Goal: Information Seeking & Learning: Learn about a topic

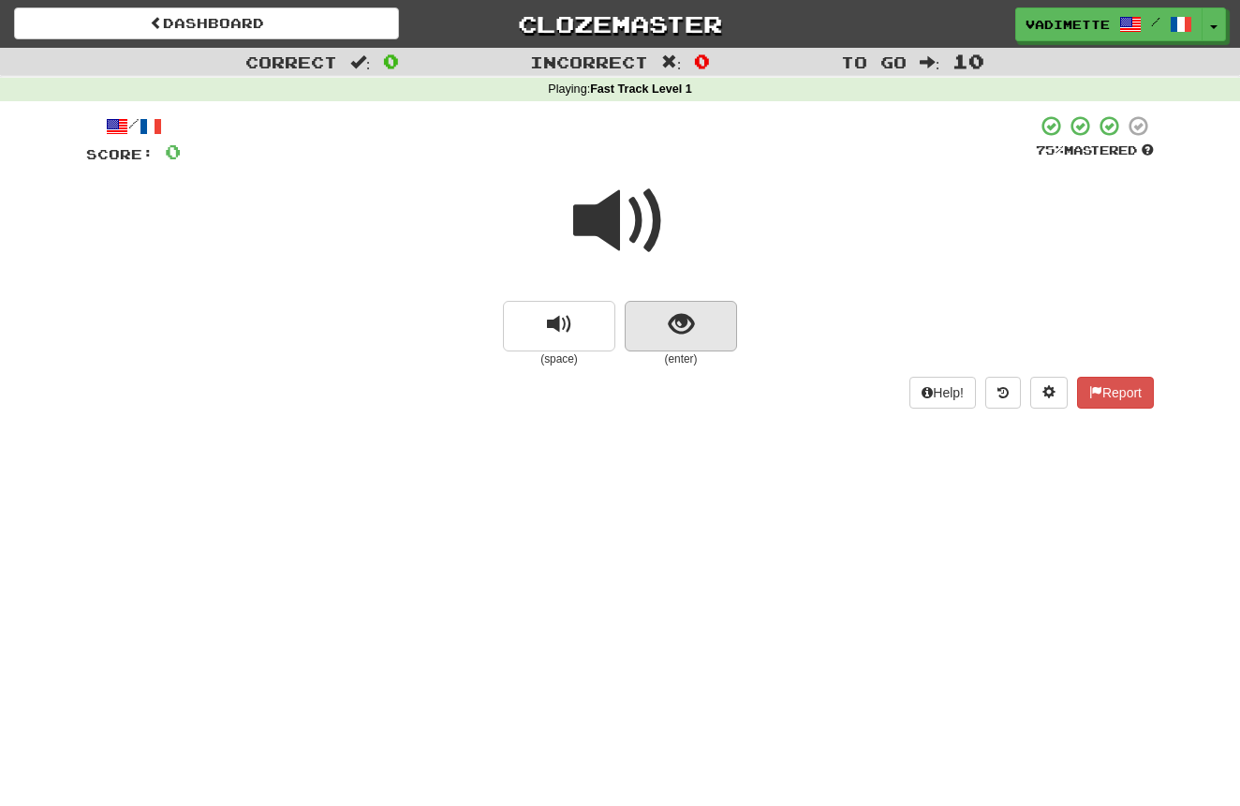
click at [699, 336] on button "show sentence" at bounding box center [681, 326] width 112 height 51
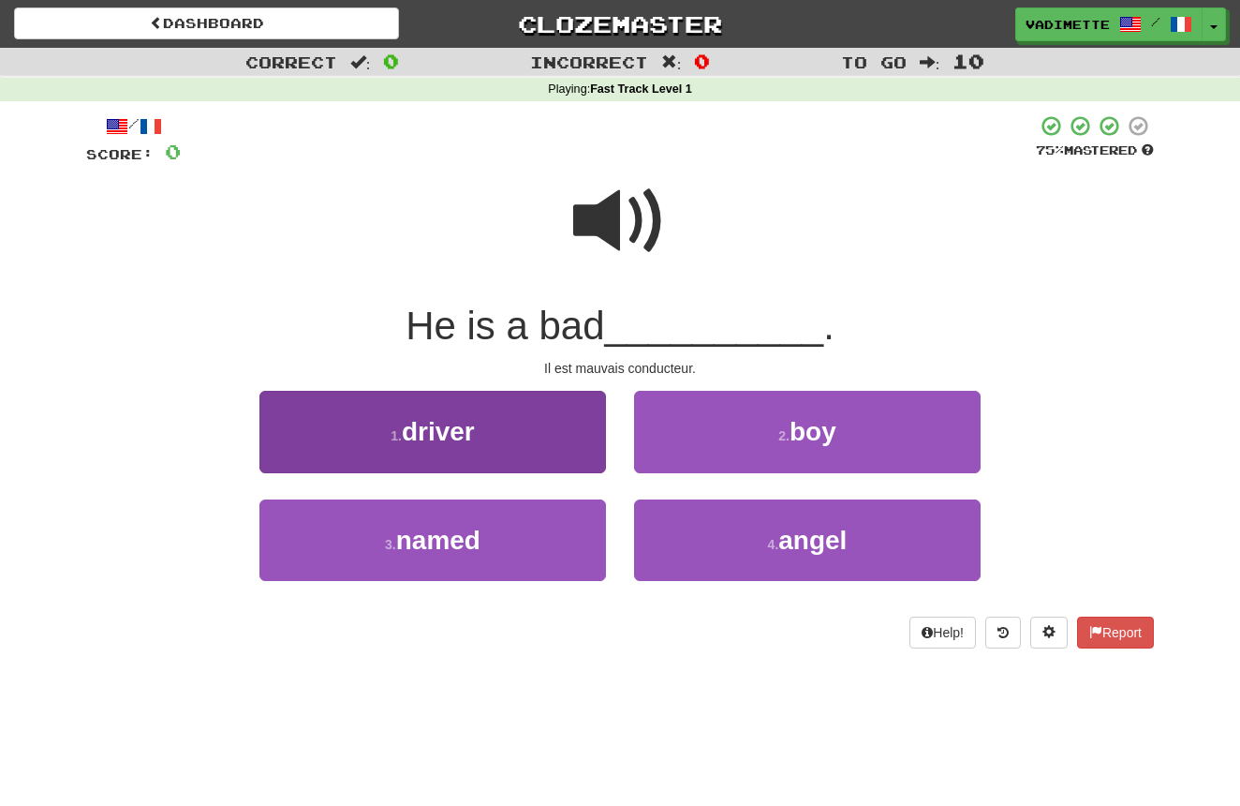
click at [499, 419] on button "1 . driver" at bounding box center [433, 432] width 347 height 82
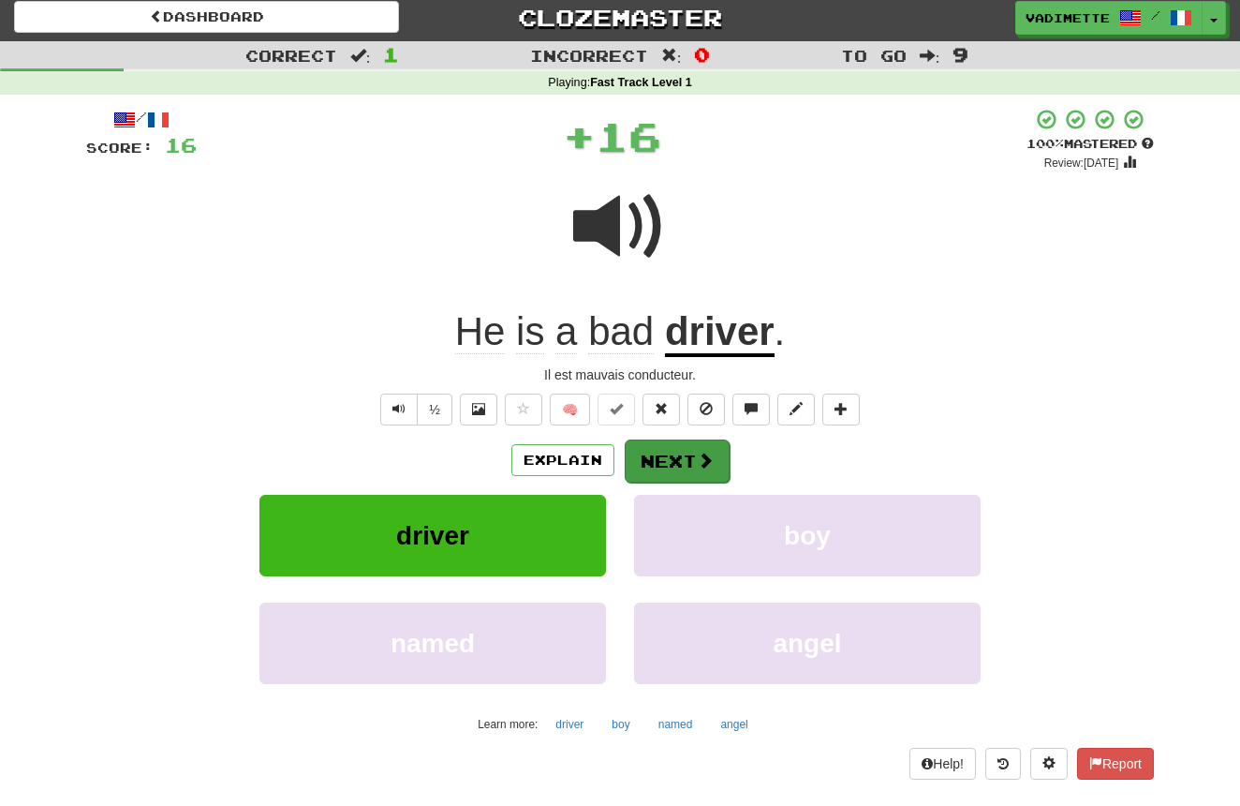
click at [714, 470] on button "Next" at bounding box center [677, 460] width 105 height 43
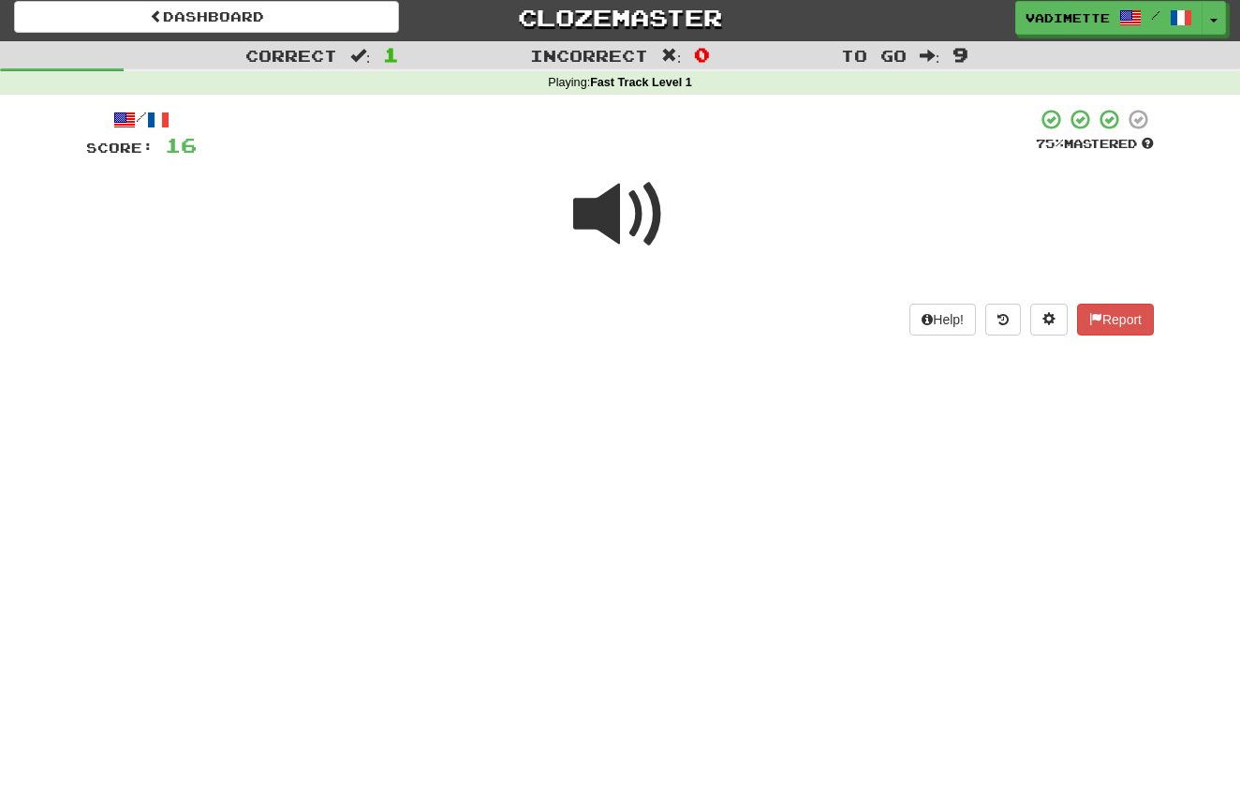
scroll to position [8, 0]
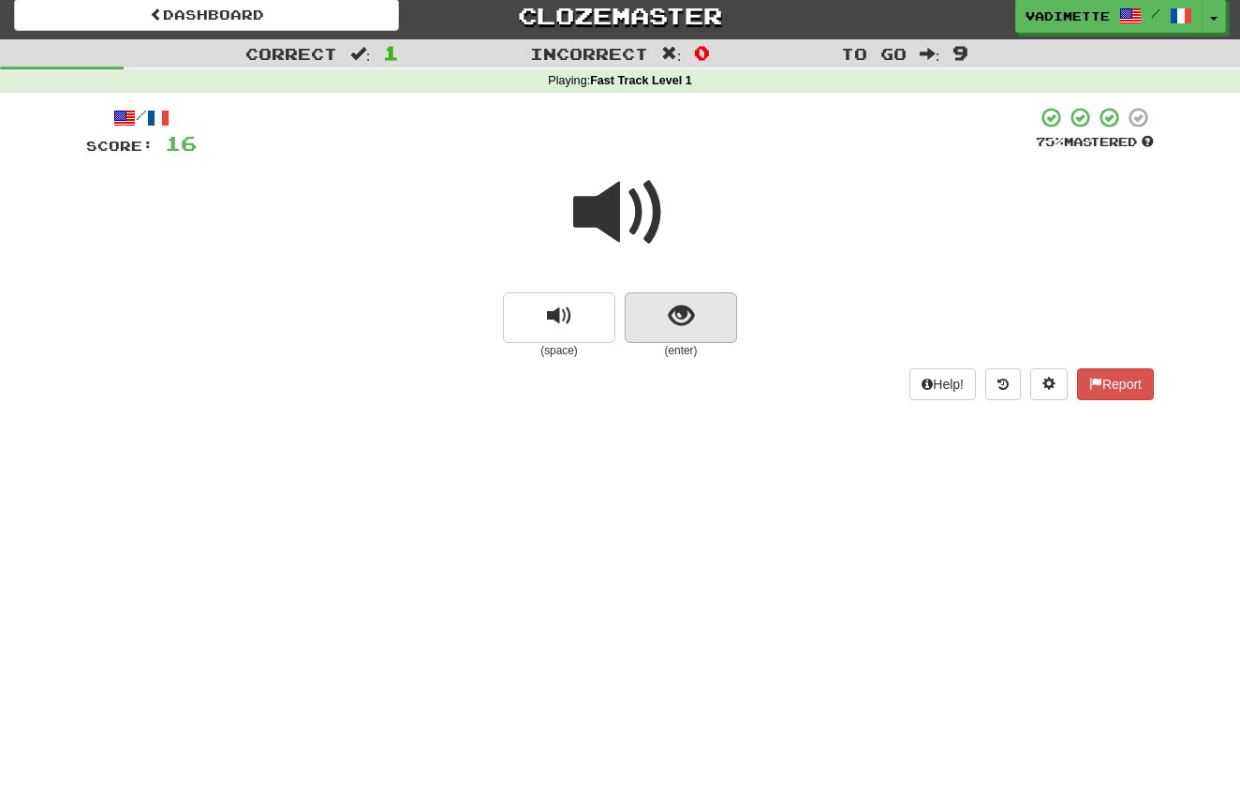
click at [729, 315] on button "show sentence" at bounding box center [681, 317] width 112 height 51
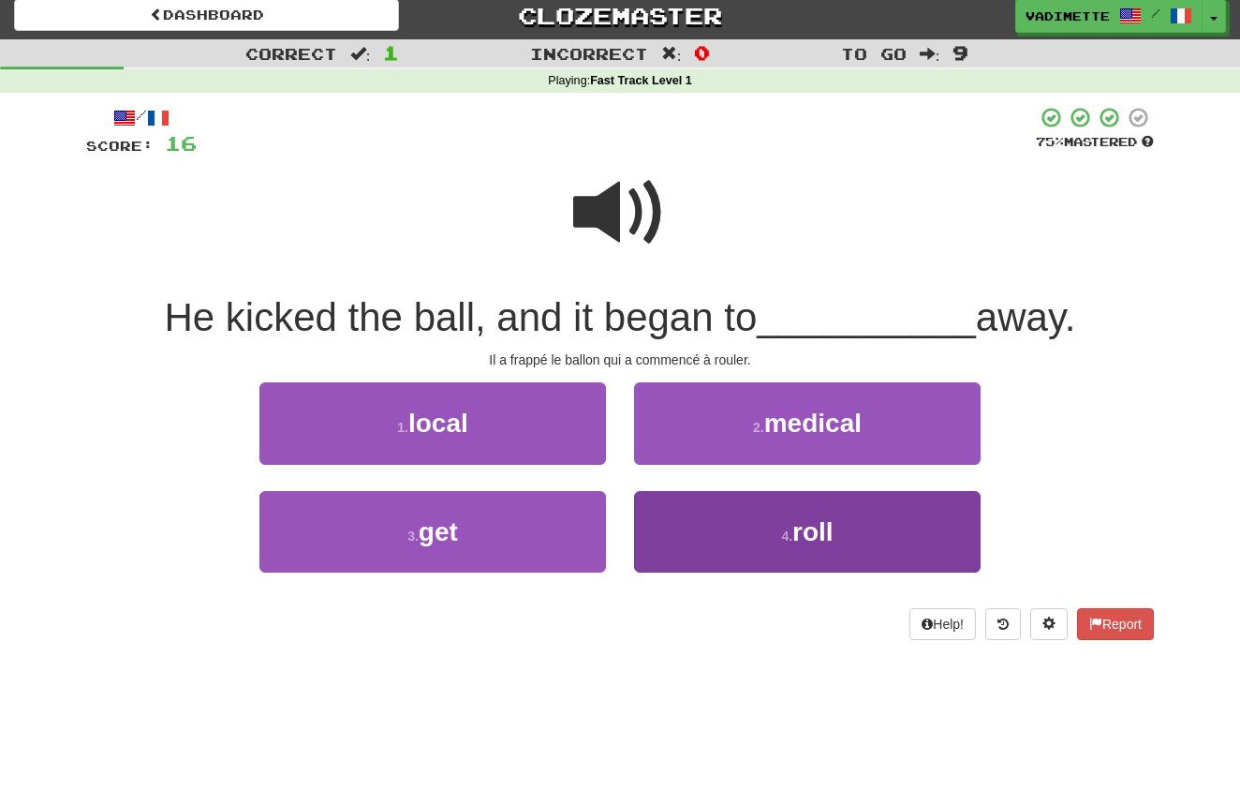
click at [805, 518] on span "roll" at bounding box center [813, 531] width 41 height 29
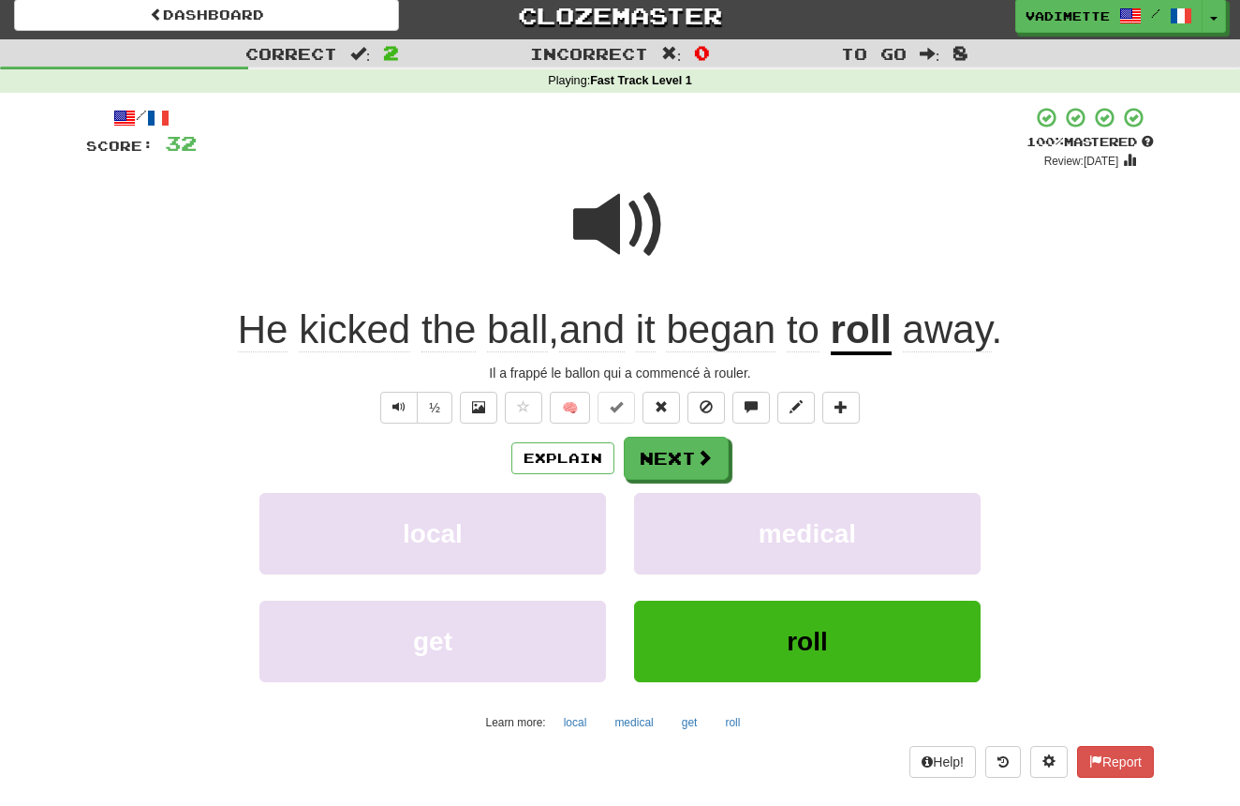
click at [706, 459] on span at bounding box center [704, 457] width 17 height 17
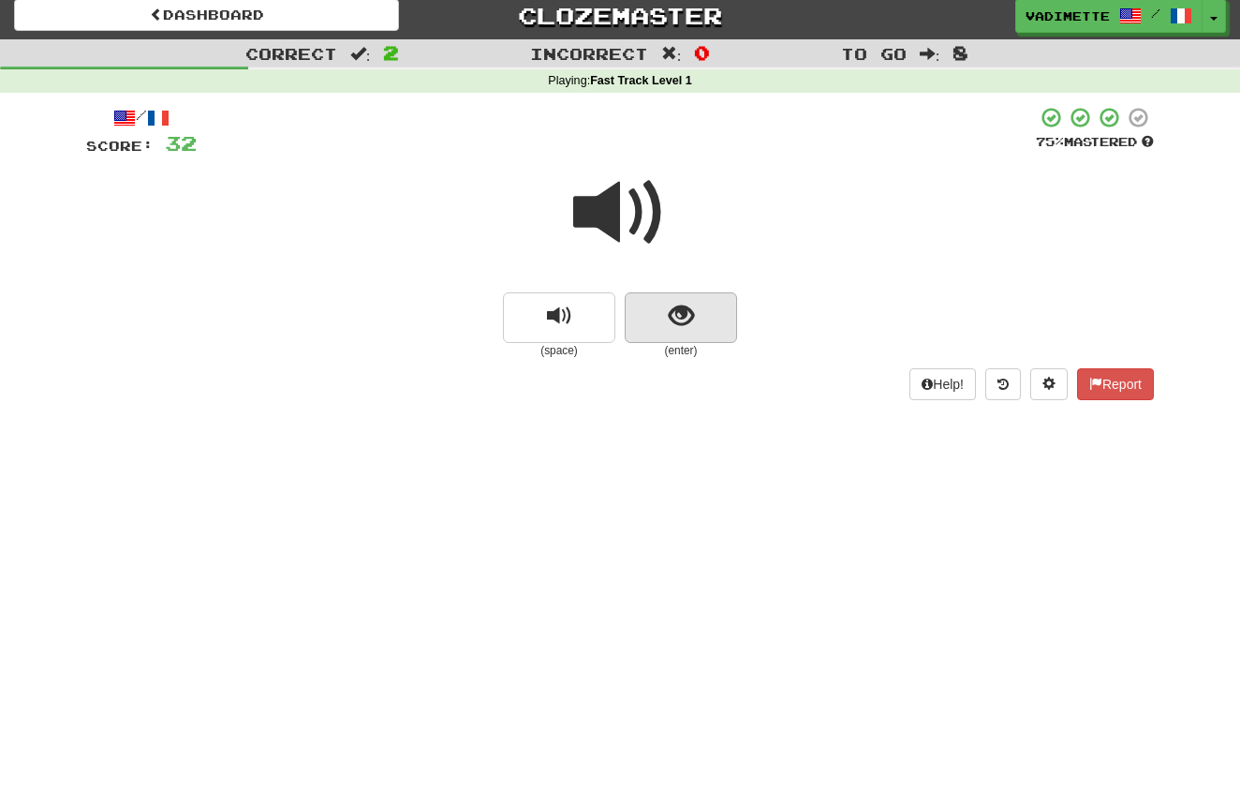
click at [698, 328] on button "show sentence" at bounding box center [681, 317] width 112 height 51
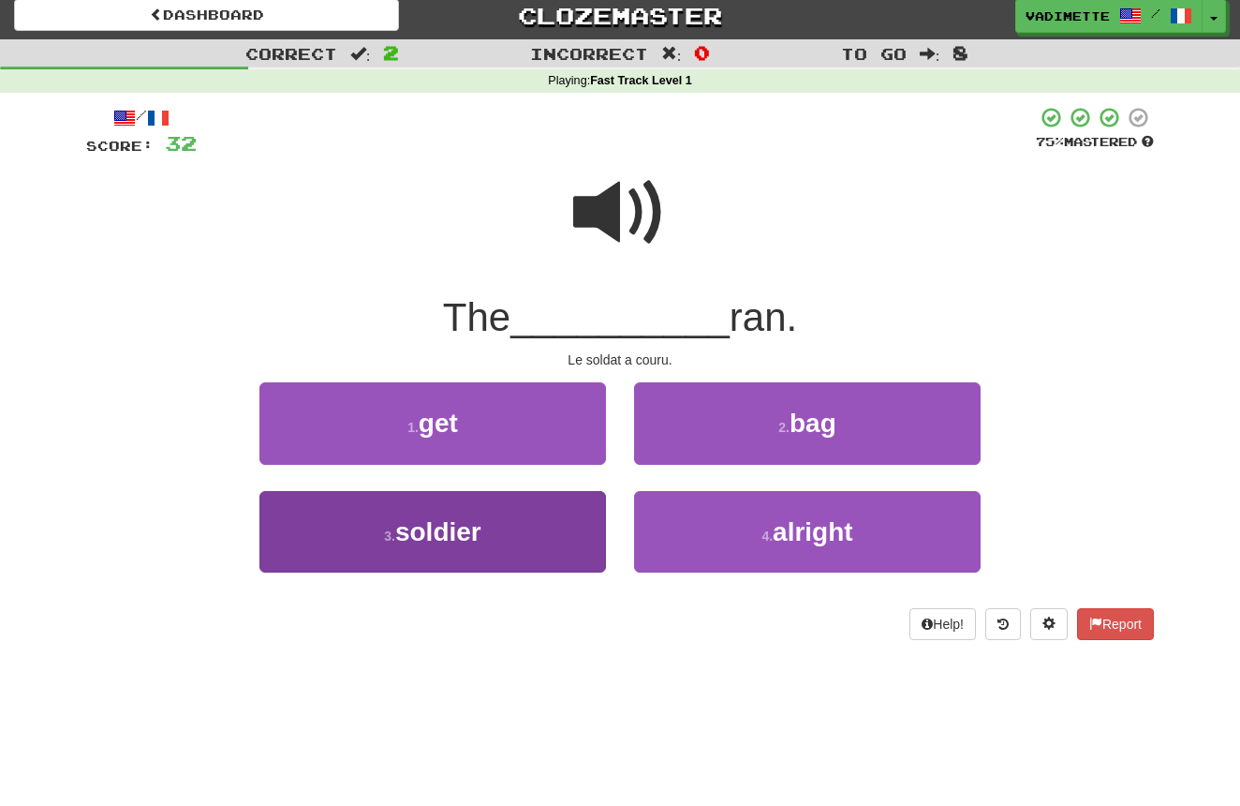
click at [542, 515] on button "3 . soldier" at bounding box center [433, 532] width 347 height 82
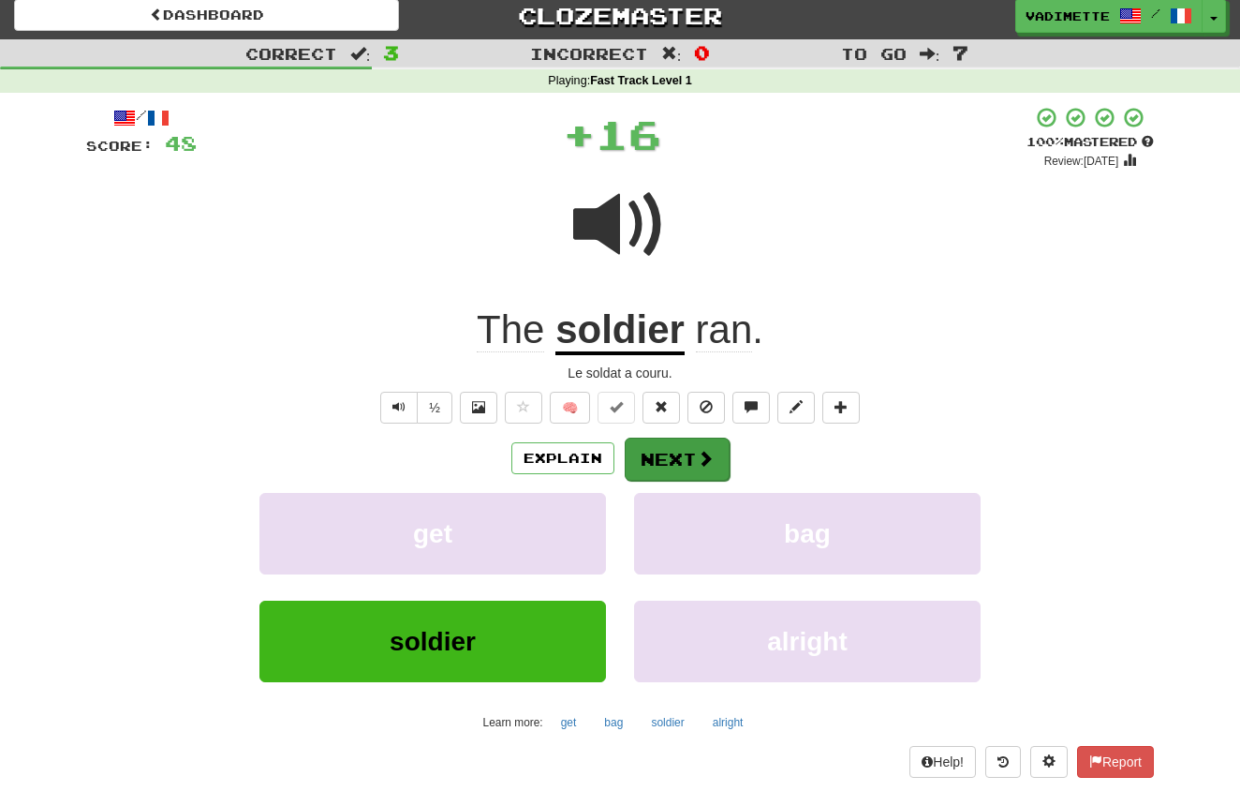
click at [684, 454] on button "Next" at bounding box center [677, 459] width 105 height 43
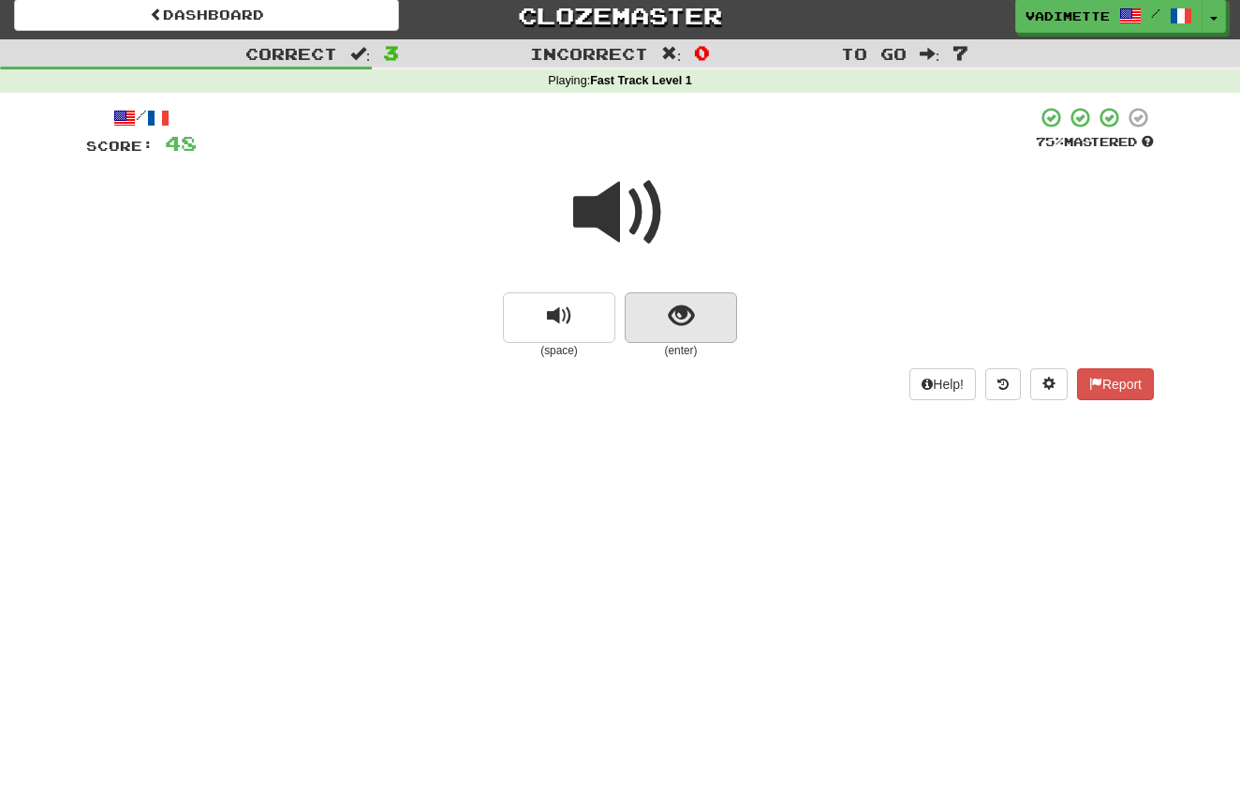
click at [703, 323] on button "show sentence" at bounding box center [681, 317] width 112 height 51
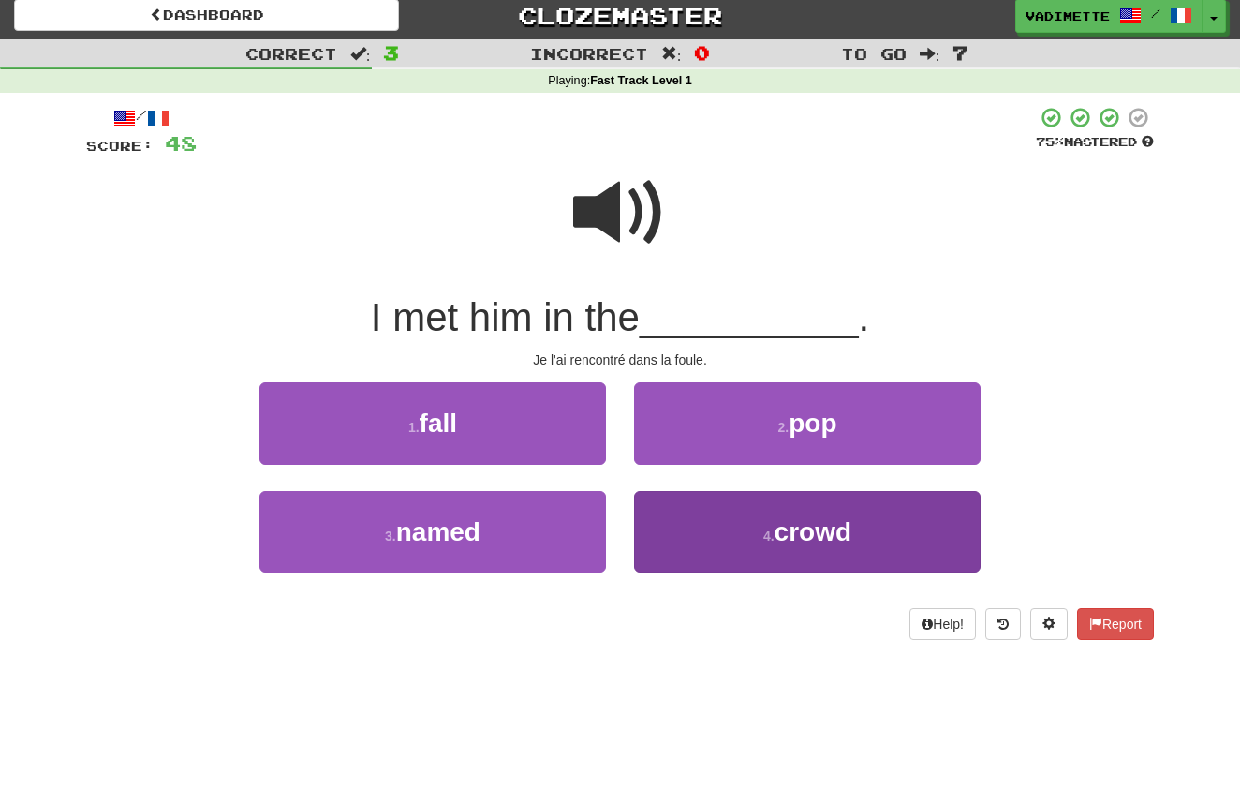
click at [790, 532] on span "crowd" at bounding box center [813, 531] width 77 height 29
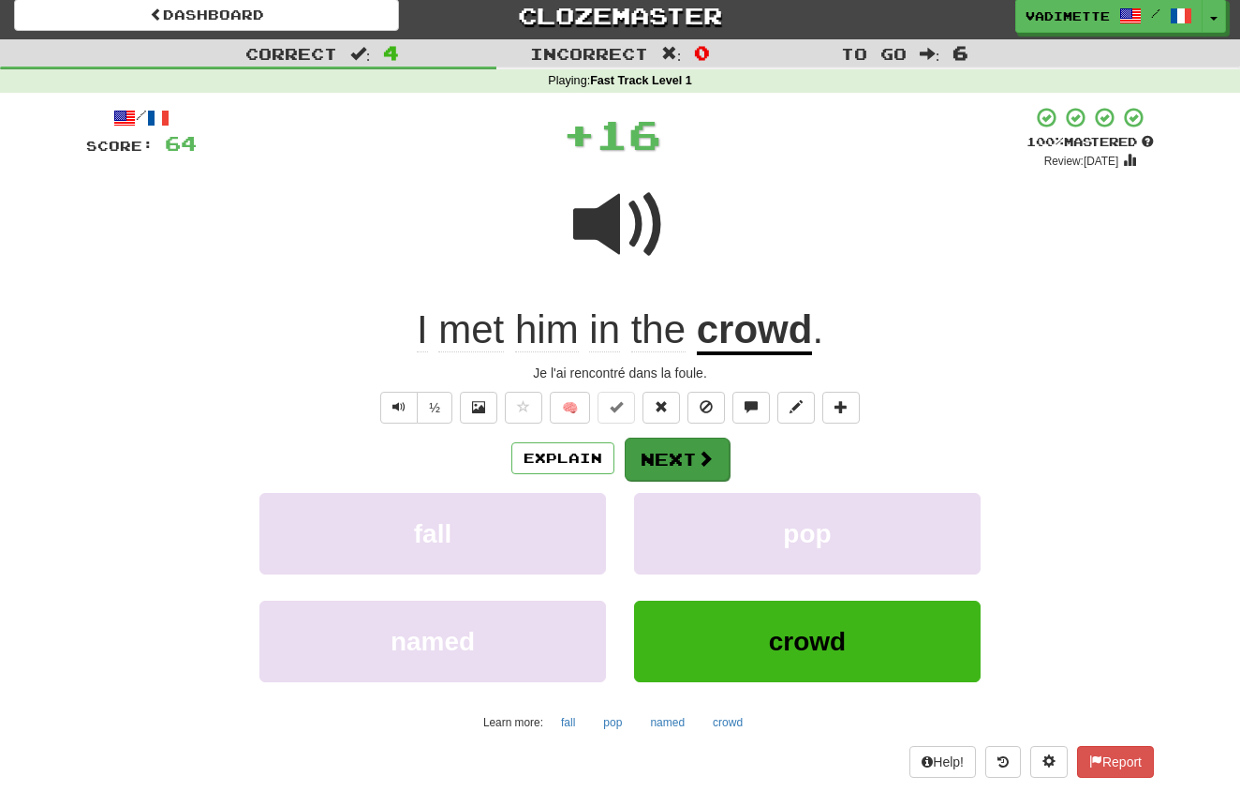
click at [688, 449] on button "Next" at bounding box center [677, 459] width 105 height 43
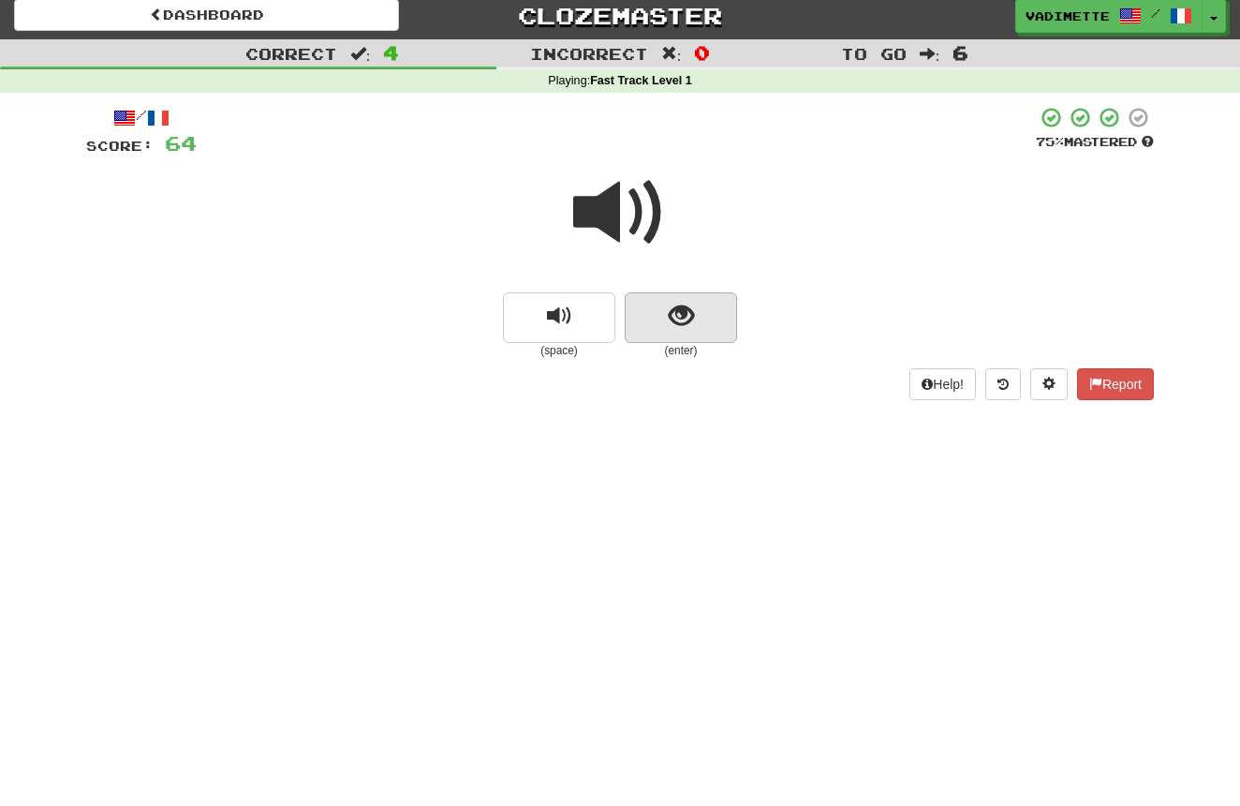
click at [704, 319] on button "show sentence" at bounding box center [681, 317] width 112 height 51
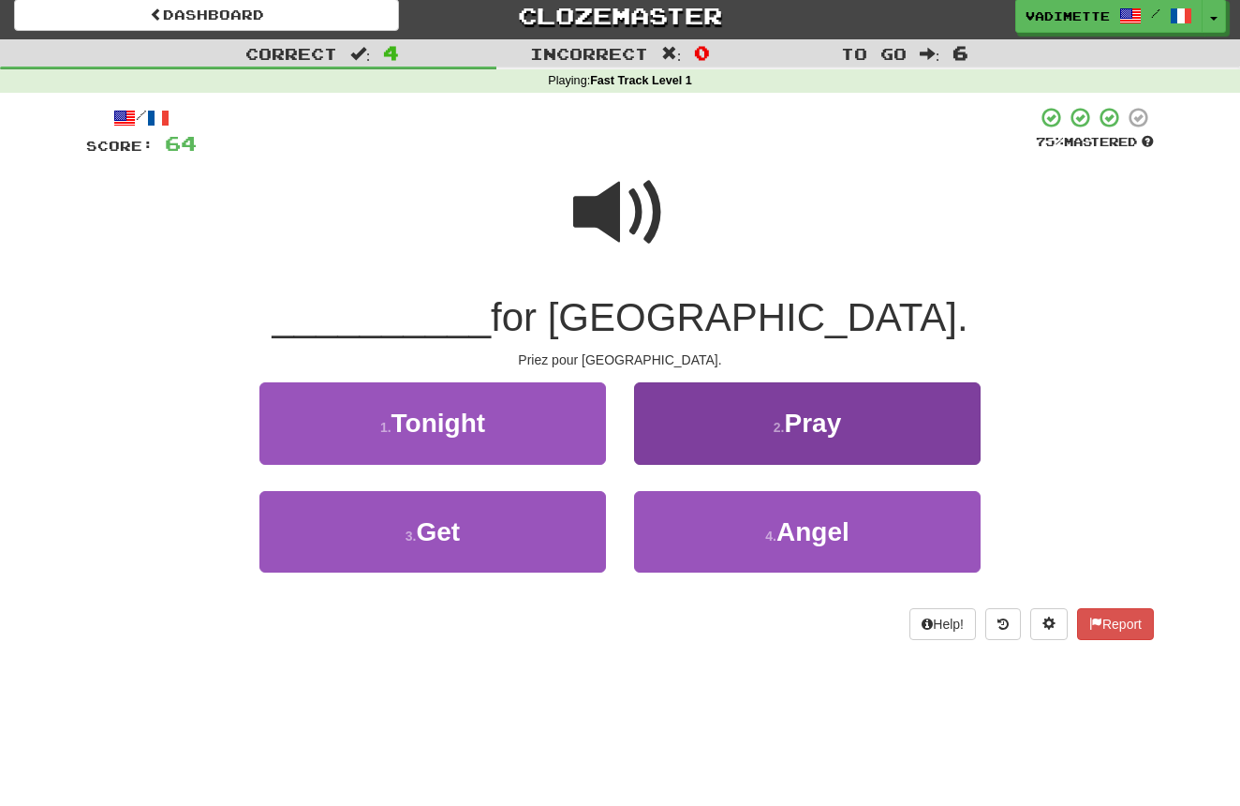
click at [805, 418] on span "Pray" at bounding box center [812, 422] width 57 height 29
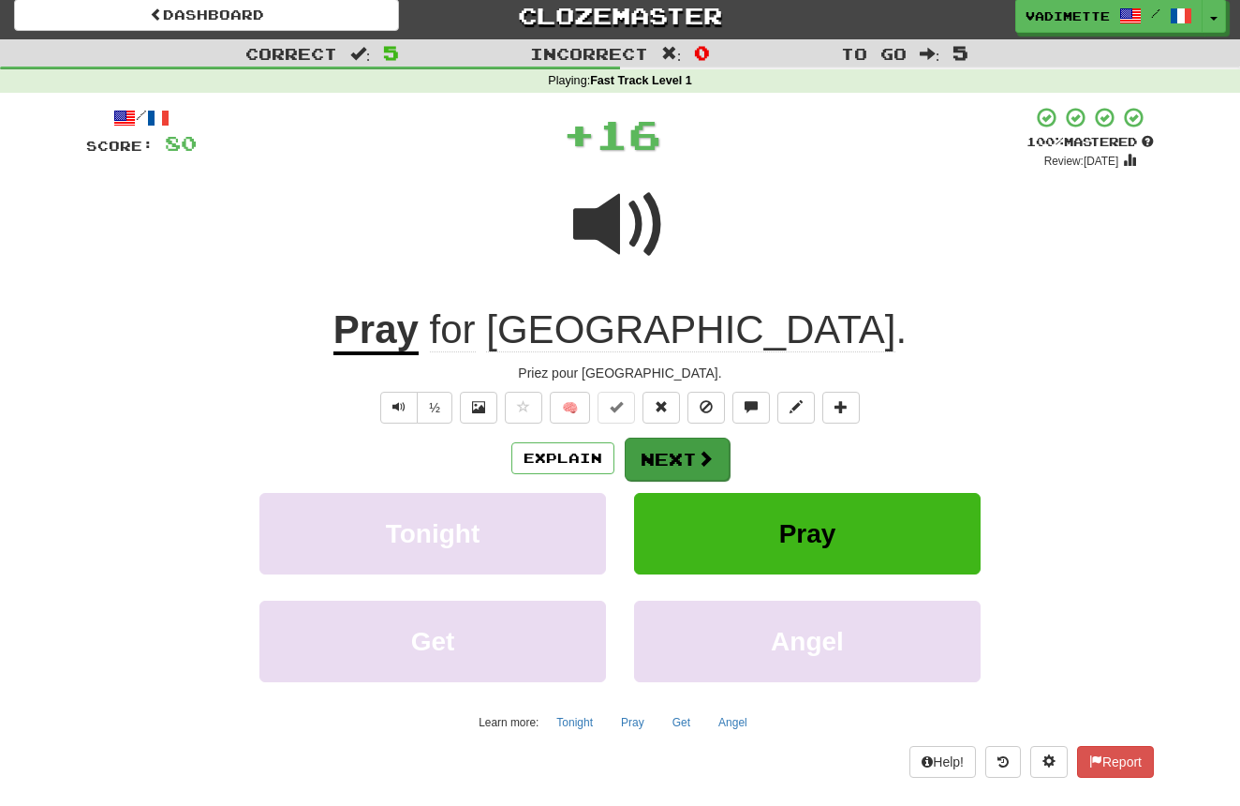
click at [680, 454] on button "Next" at bounding box center [677, 459] width 105 height 43
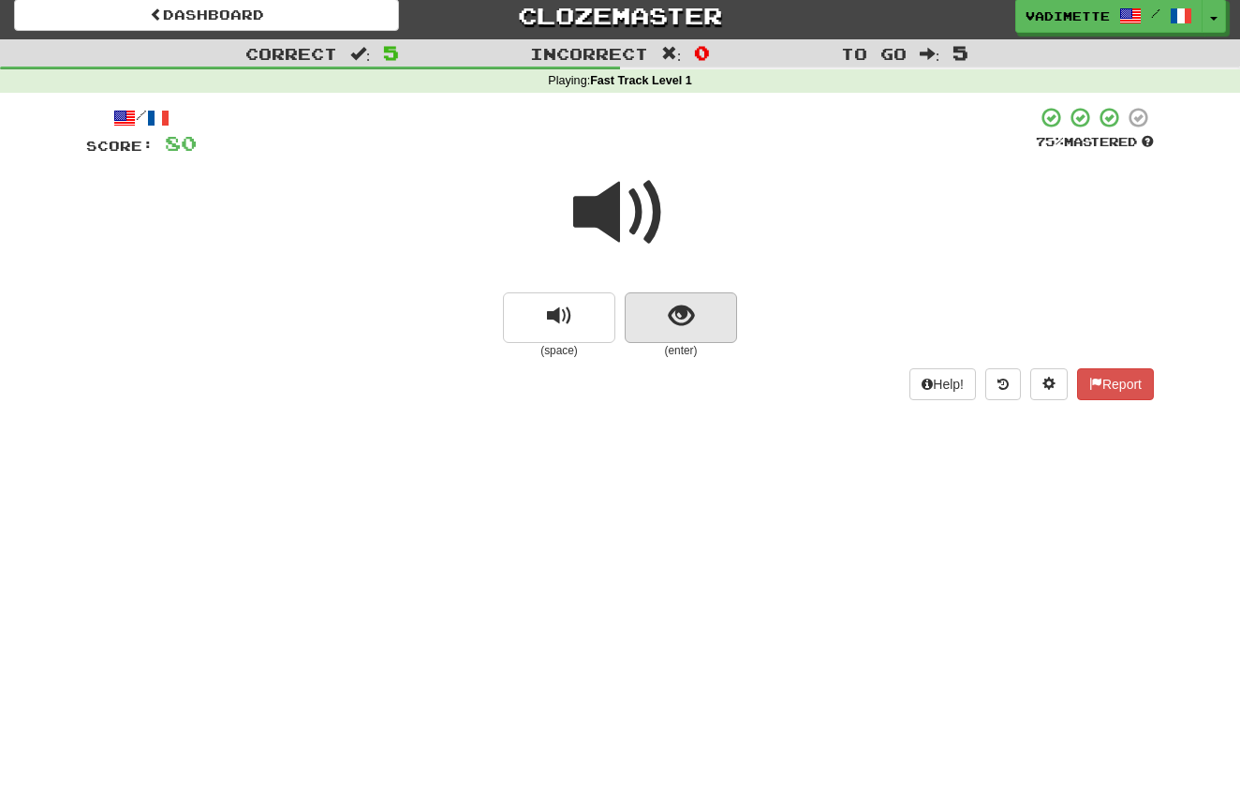
click at [708, 321] on button "show sentence" at bounding box center [681, 317] width 112 height 51
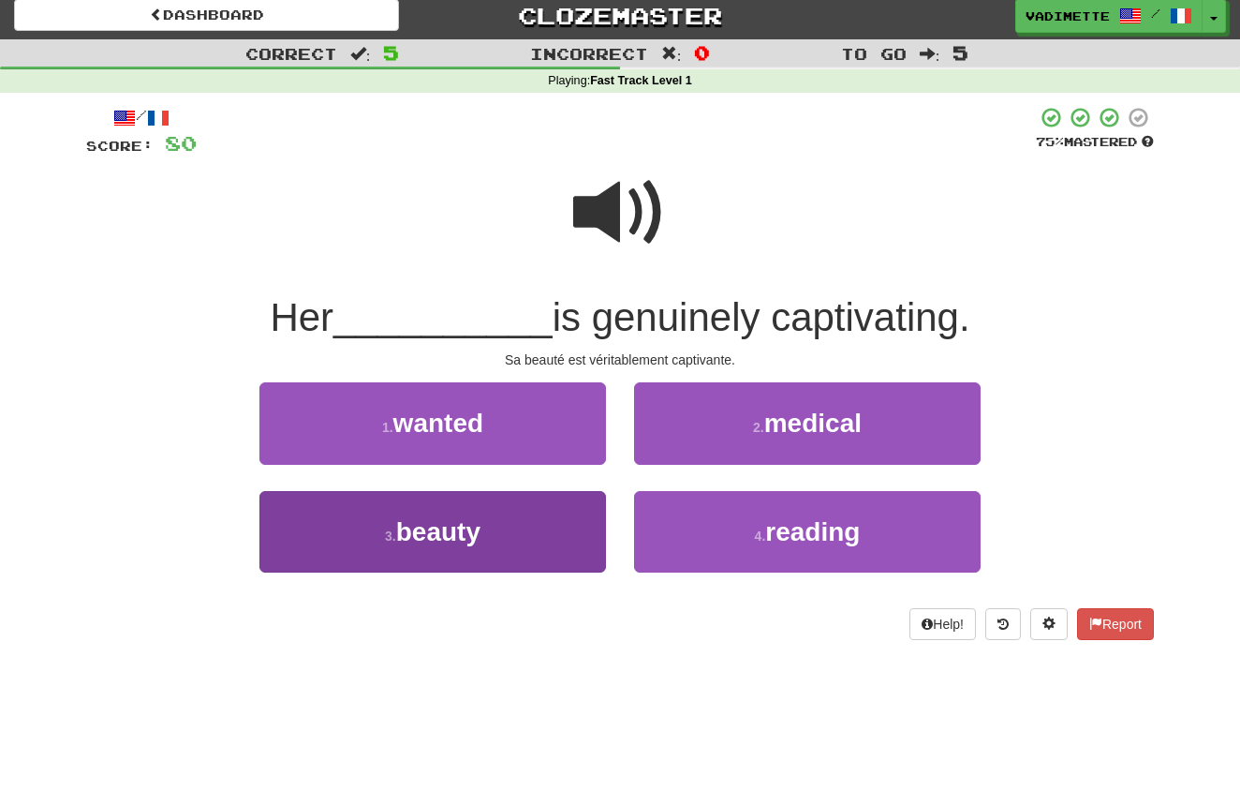
click at [523, 529] on button "3 . beauty" at bounding box center [433, 532] width 347 height 82
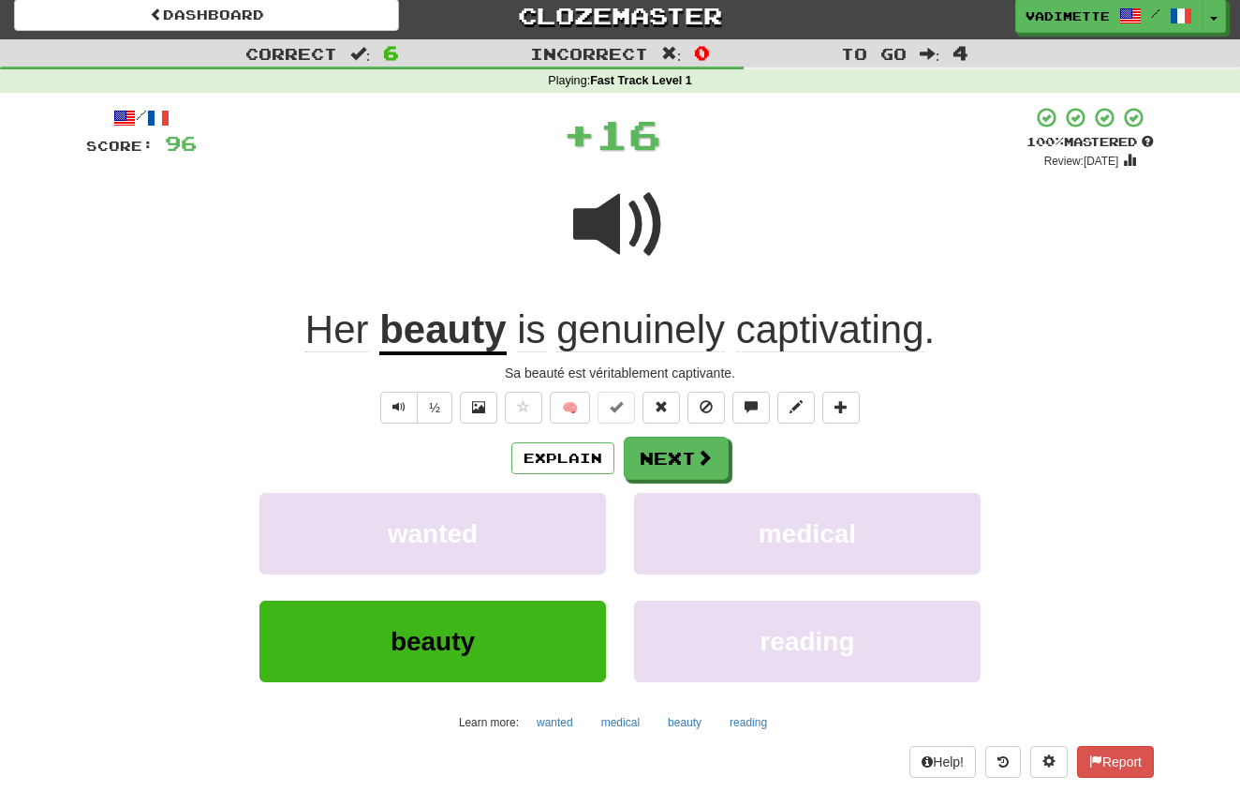
scroll to position [0, 0]
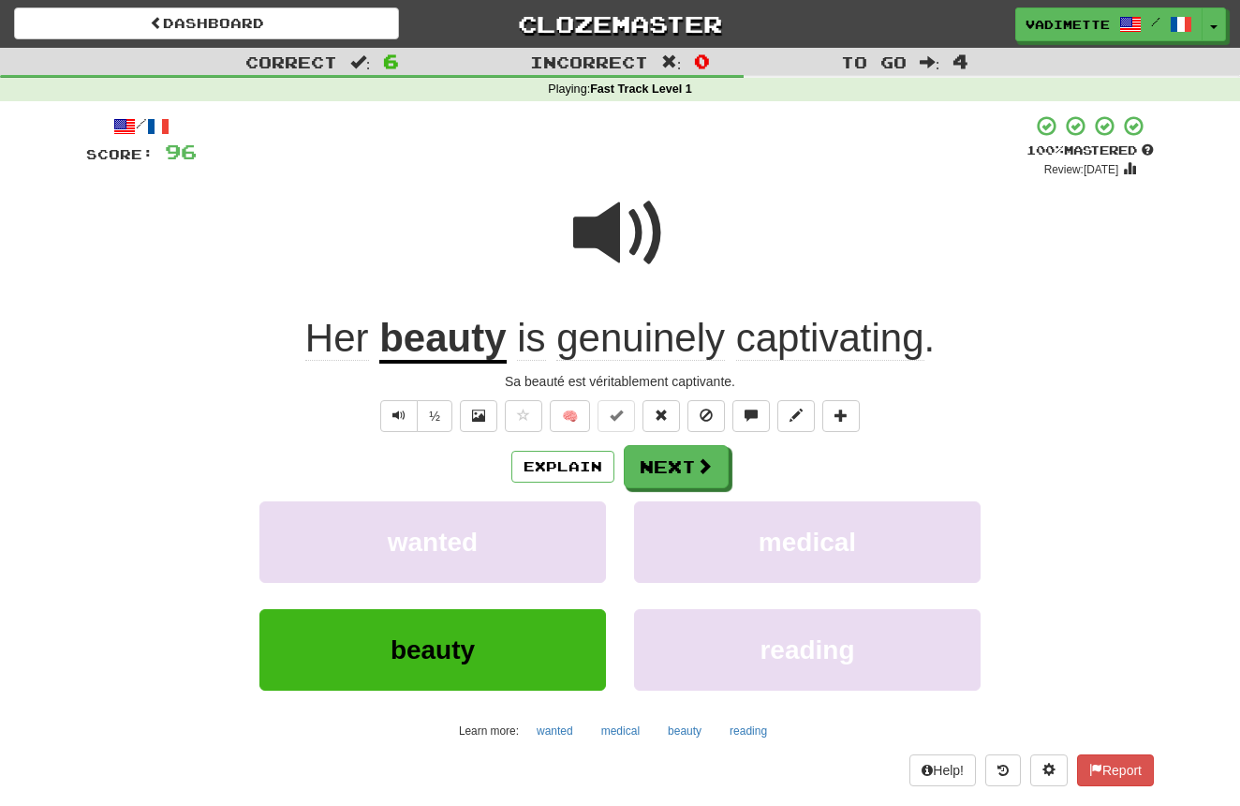
click at [693, 459] on button "Next" at bounding box center [676, 466] width 105 height 43
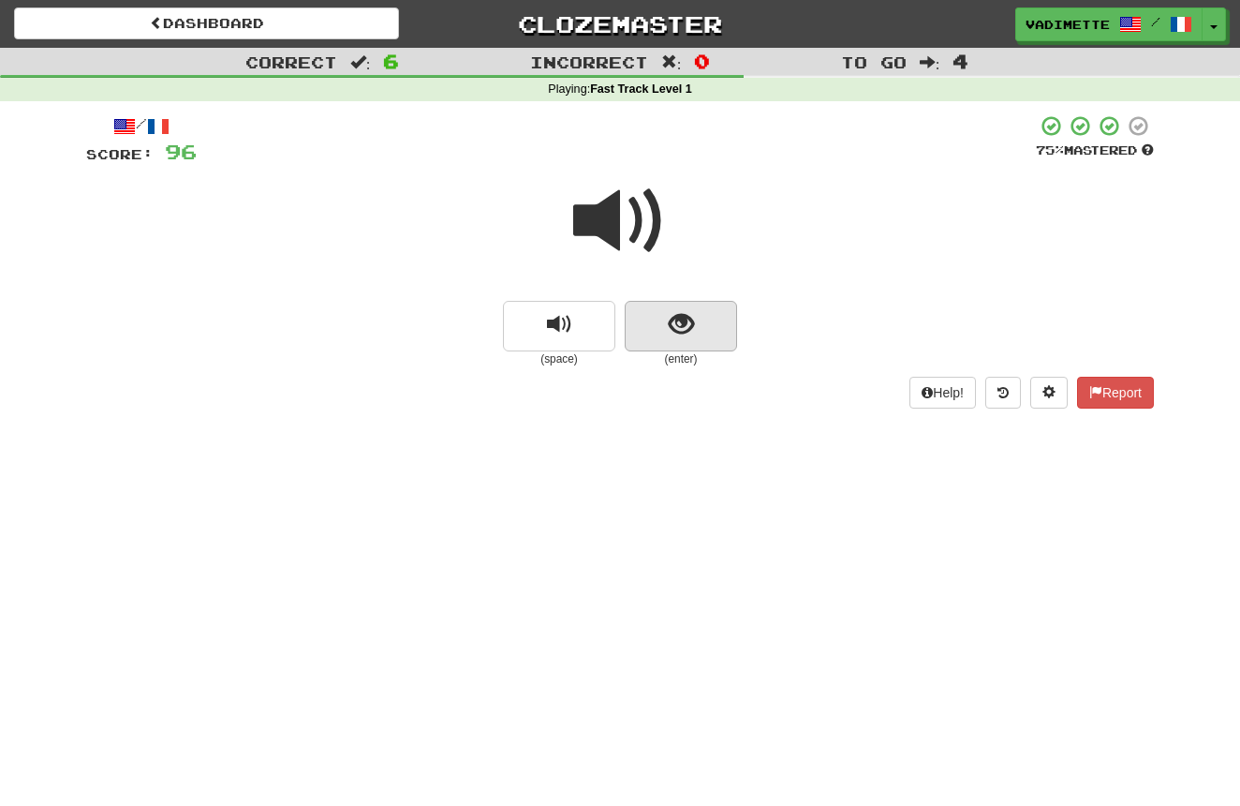
click at [703, 324] on button "show sentence" at bounding box center [681, 326] width 112 height 51
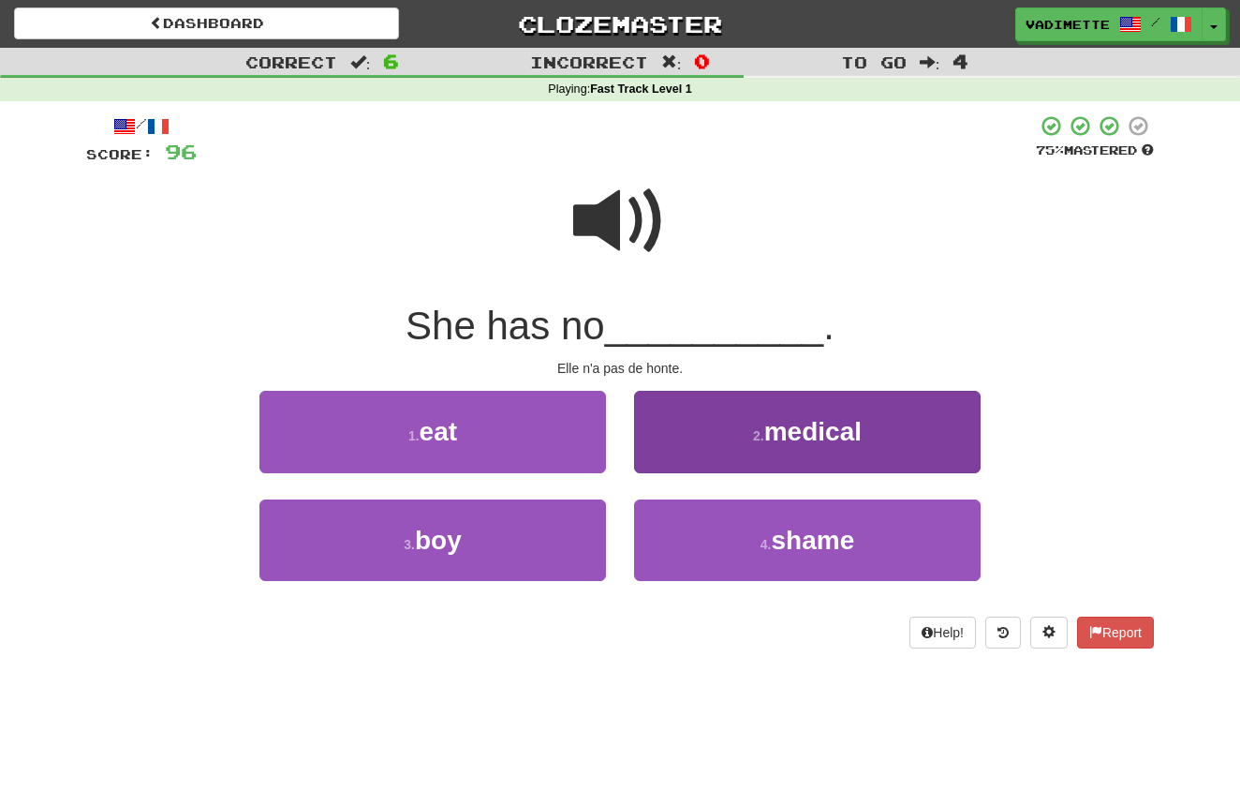
click at [780, 520] on button "4 . shame" at bounding box center [807, 540] width 347 height 82
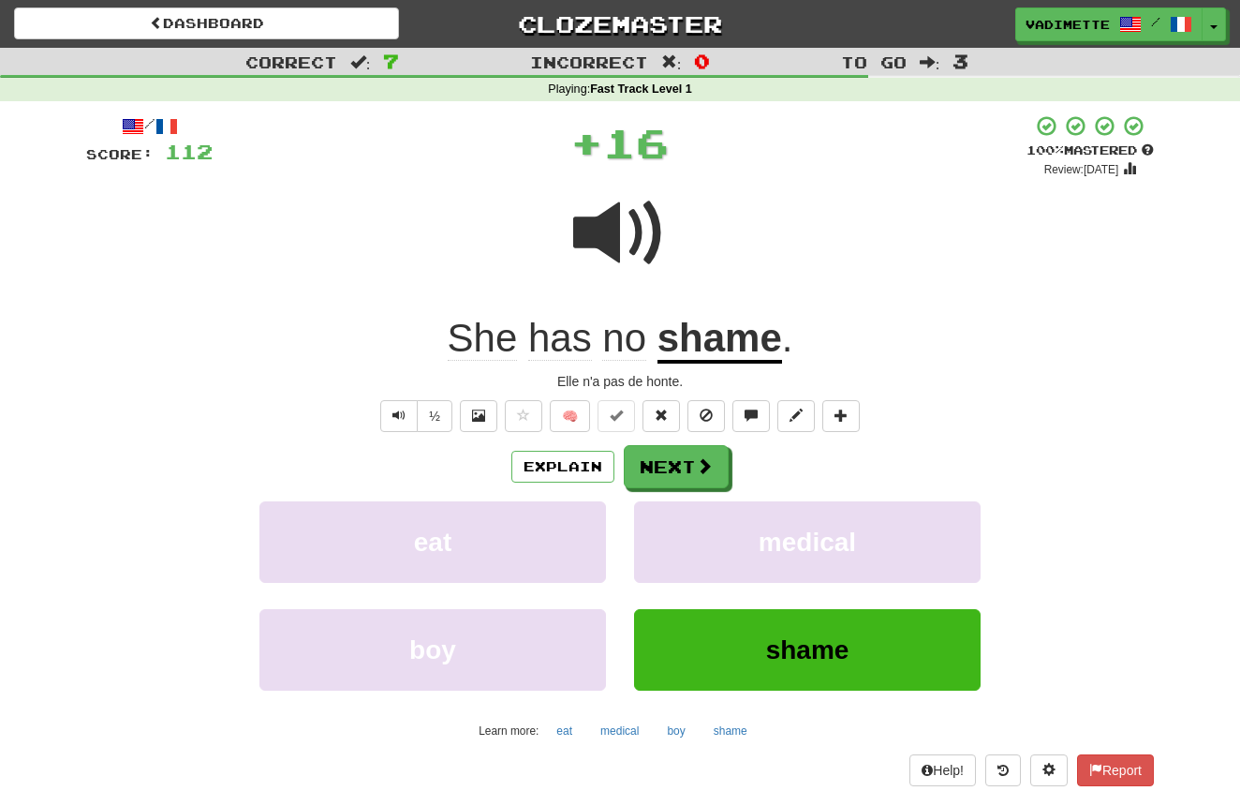
drag, startPoint x: 694, startPoint y: 463, endPoint x: 716, endPoint y: 455, distance: 22.8
click at [694, 463] on button "Next" at bounding box center [676, 466] width 105 height 43
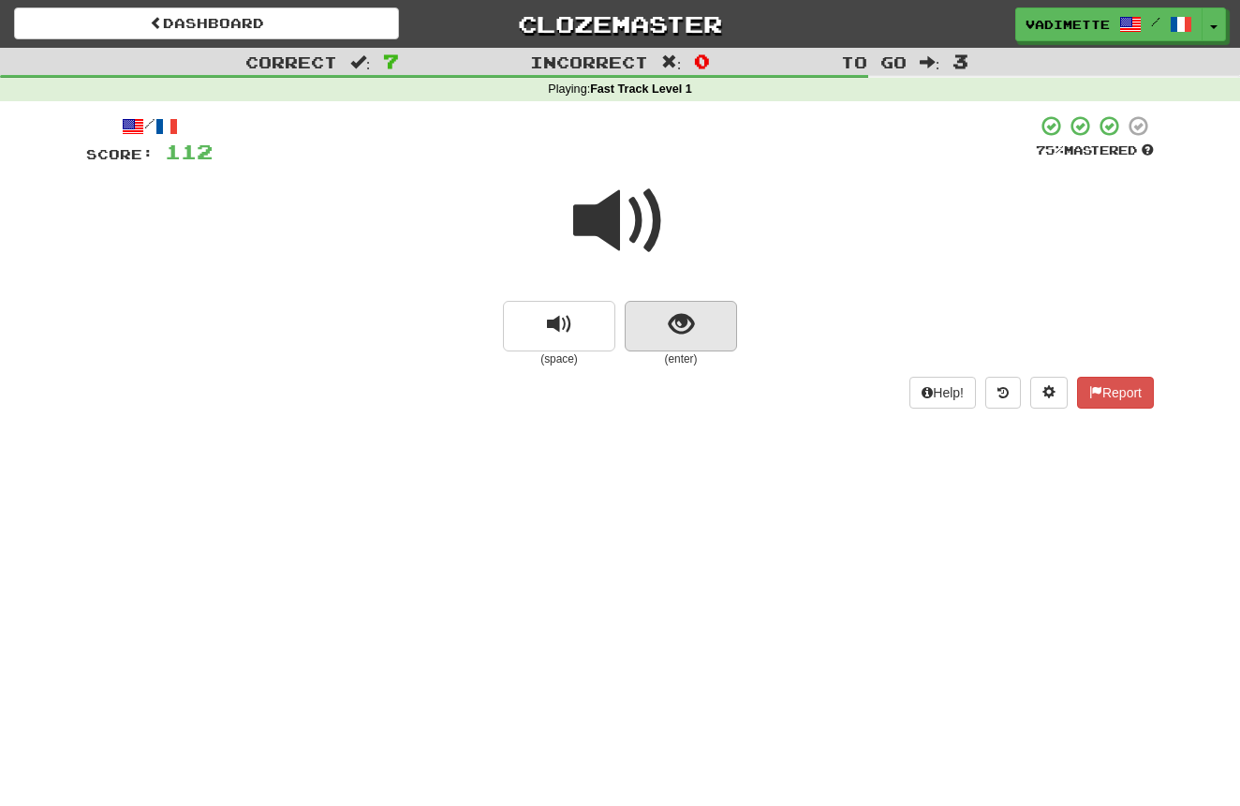
click at [713, 337] on button "show sentence" at bounding box center [681, 326] width 112 height 51
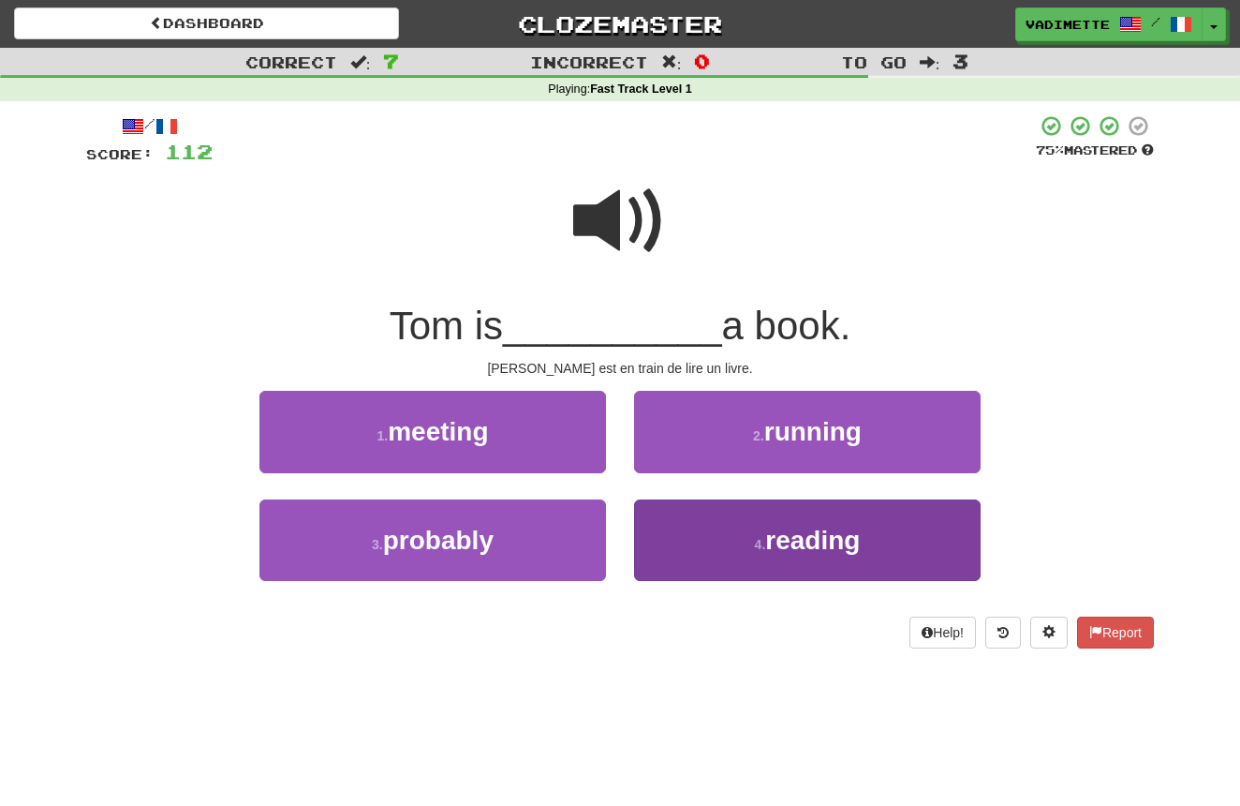
click at [809, 530] on span "reading" at bounding box center [812, 540] width 95 height 29
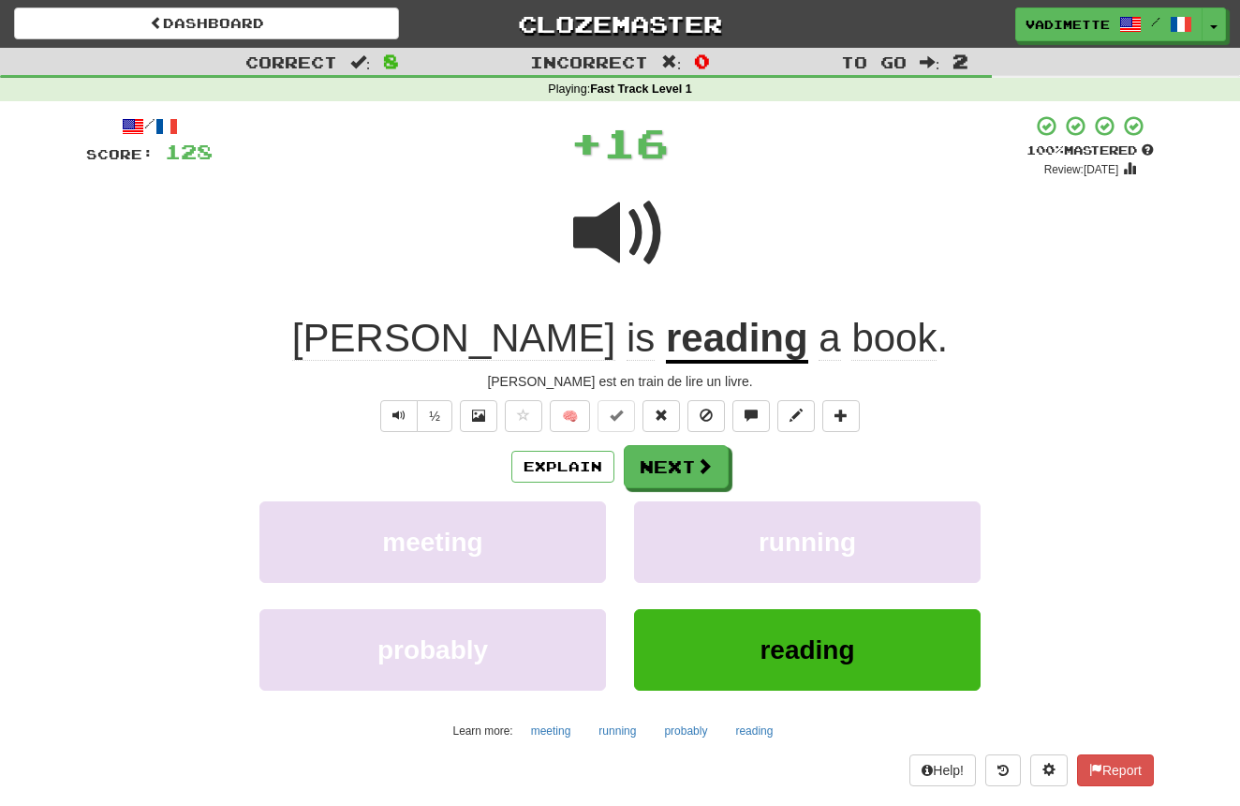
click at [683, 458] on button "Next" at bounding box center [676, 466] width 105 height 43
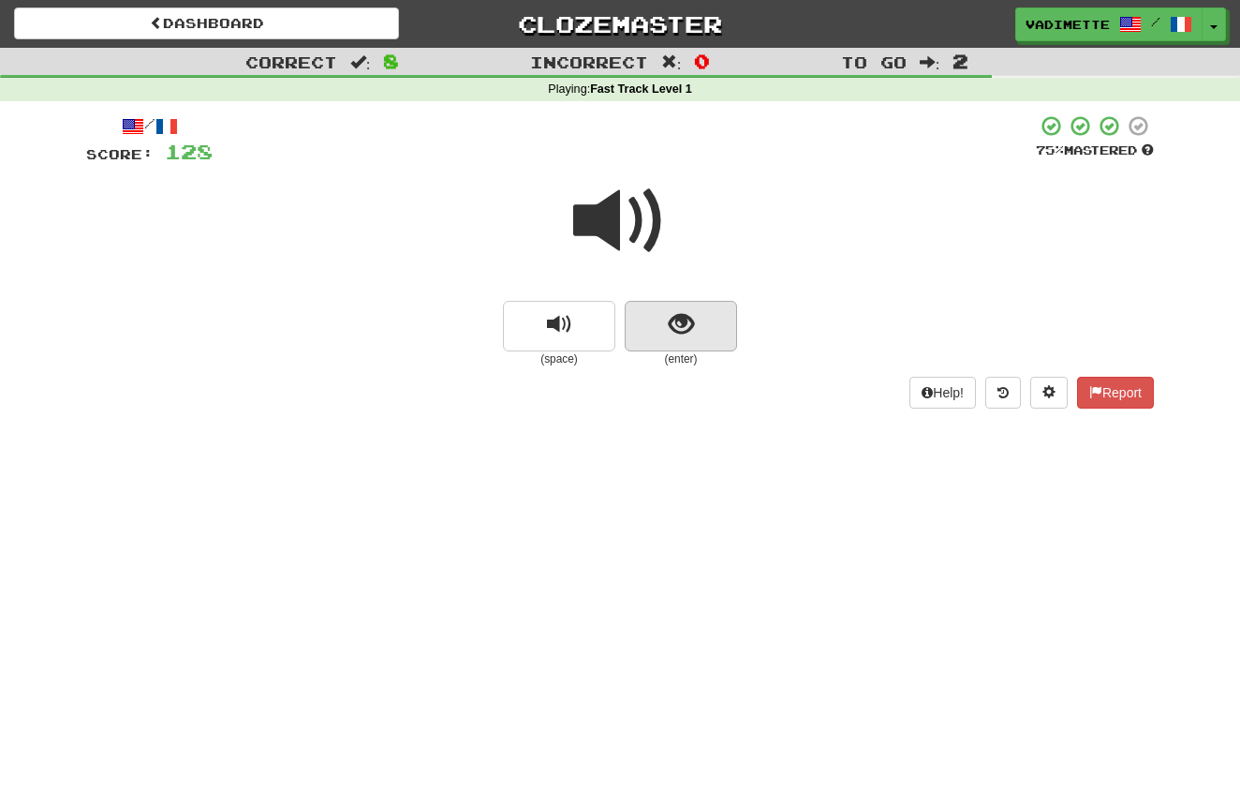
click at [704, 325] on button "show sentence" at bounding box center [681, 326] width 112 height 51
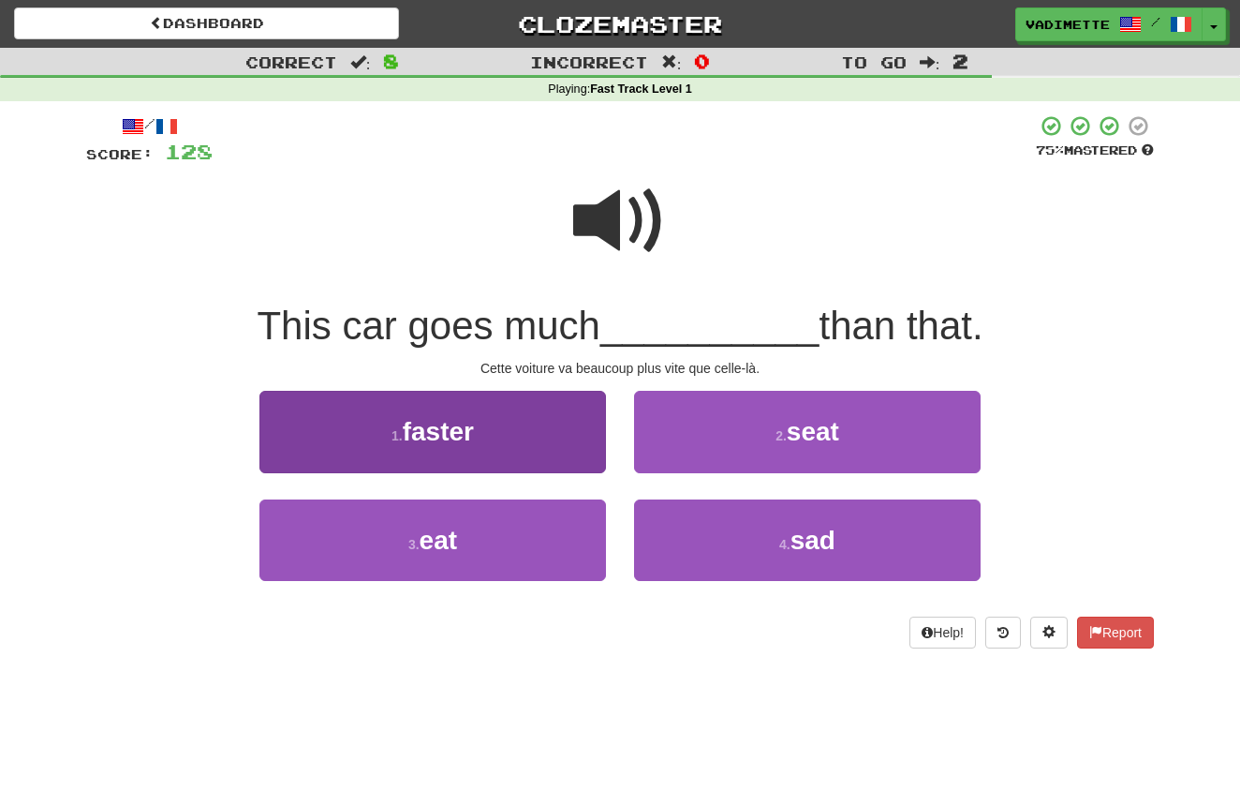
click at [528, 435] on button "1 . faster" at bounding box center [433, 432] width 347 height 82
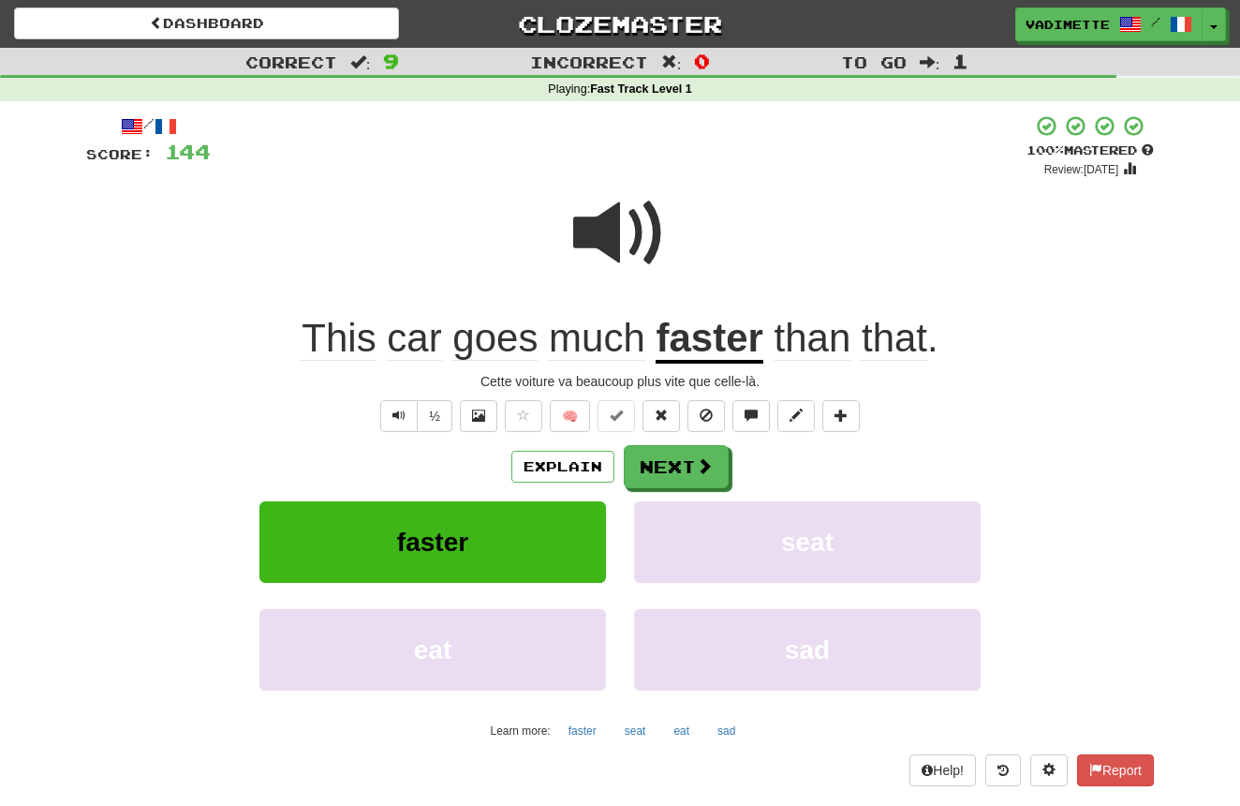
click at [693, 462] on button "Next" at bounding box center [676, 466] width 105 height 43
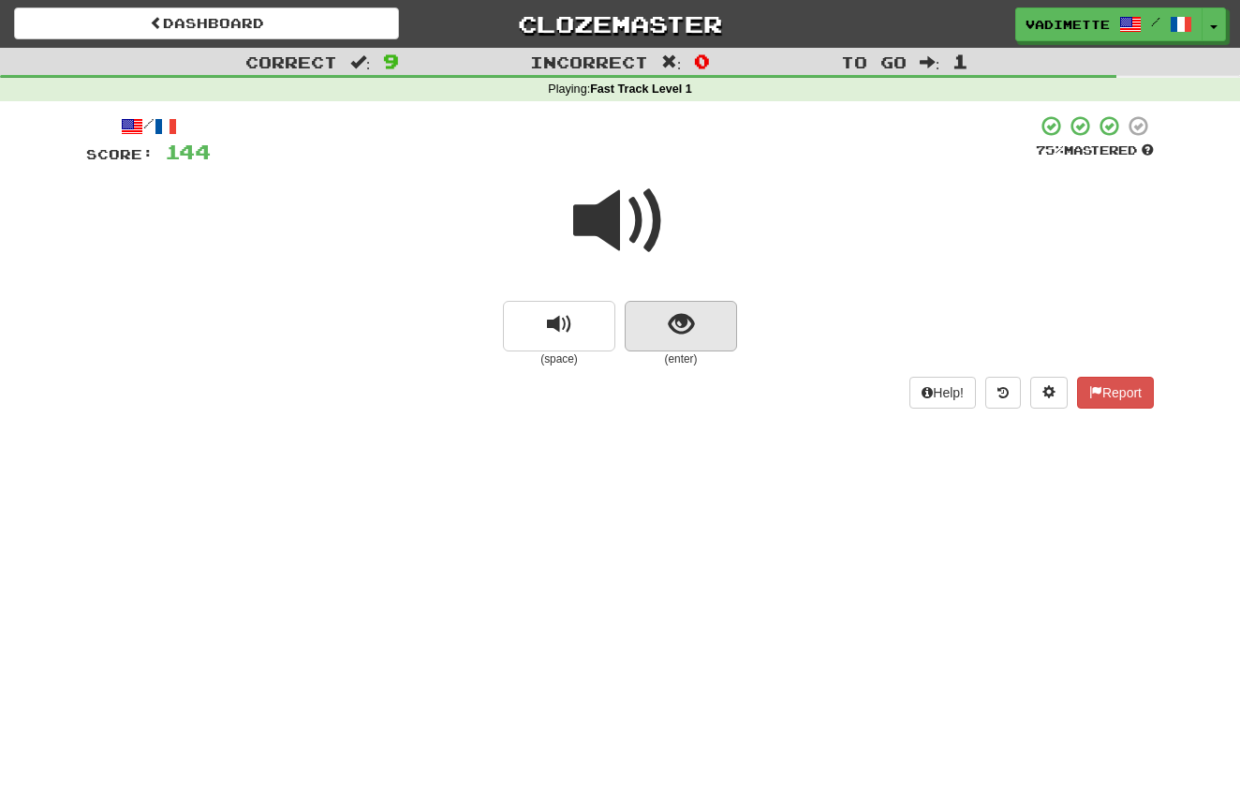
click at [712, 323] on button "show sentence" at bounding box center [681, 326] width 112 height 51
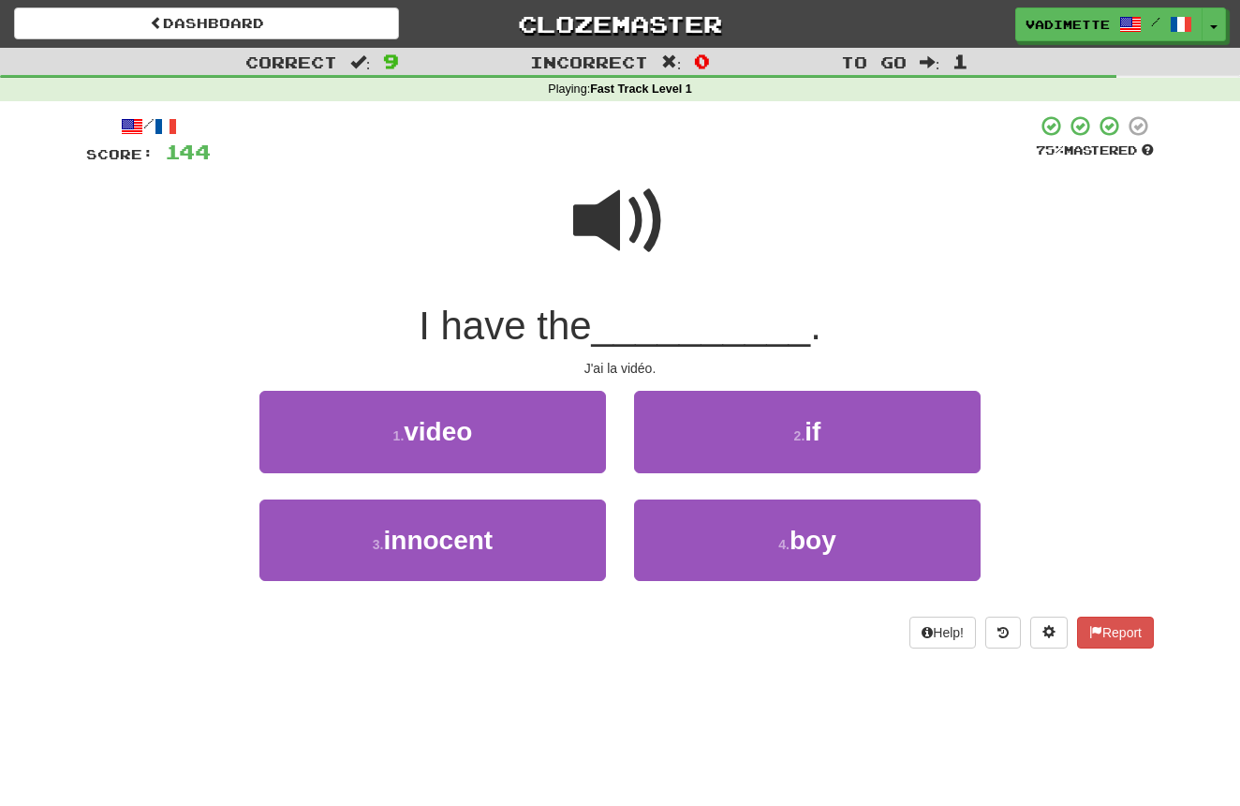
click at [565, 435] on button "1 . video" at bounding box center [433, 432] width 347 height 82
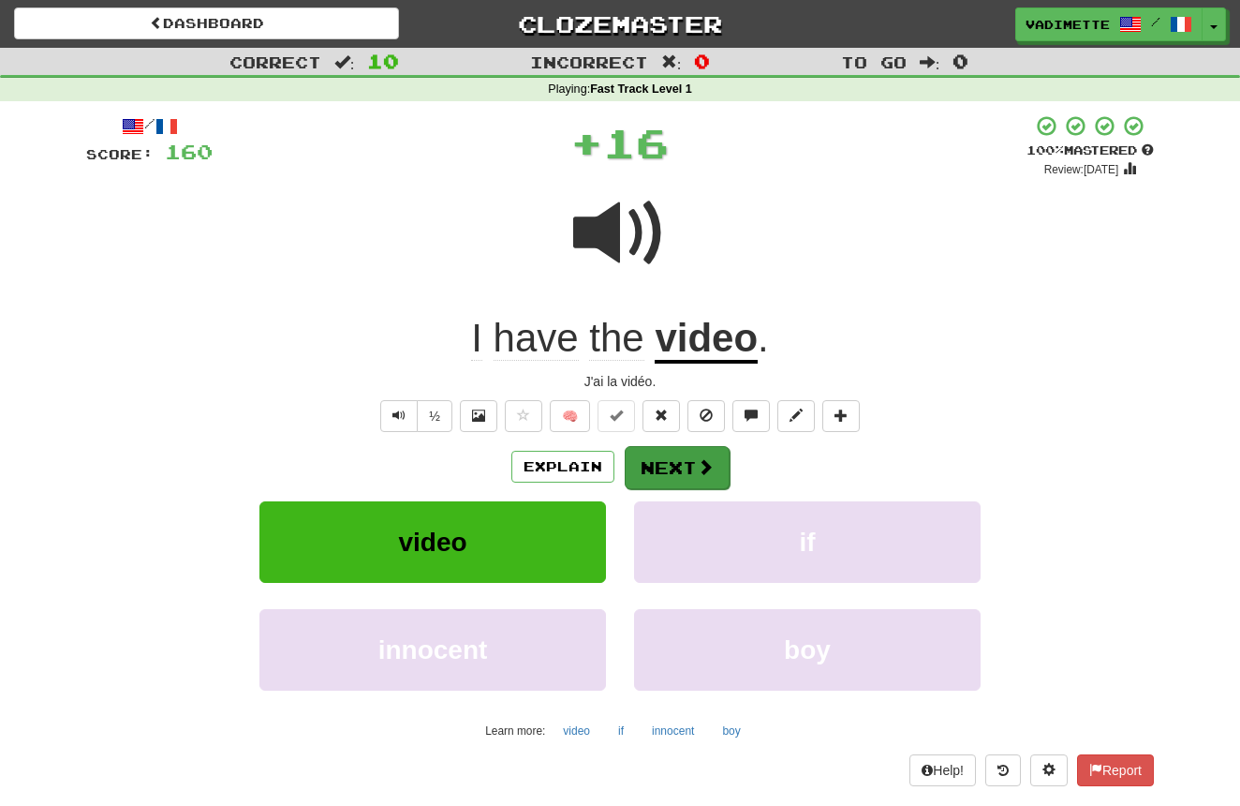
click at [666, 452] on button "Next" at bounding box center [677, 467] width 105 height 43
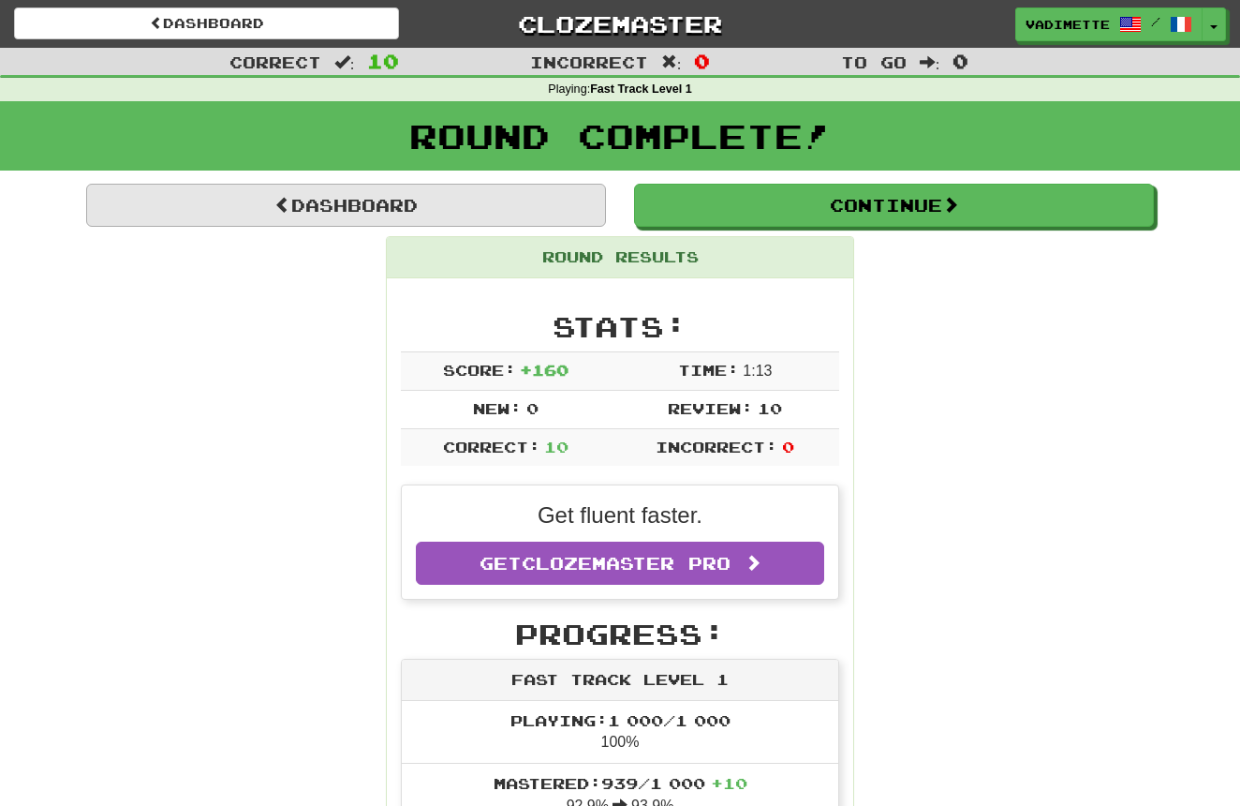
click at [492, 208] on link "Dashboard" at bounding box center [346, 205] width 520 height 43
